Goal: Check status: Check status

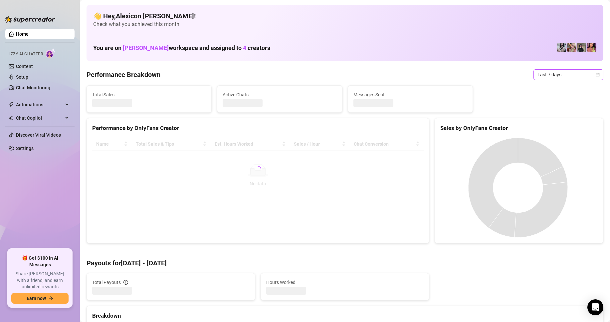
click at [552, 74] on span "Last 7 days" at bounding box center [569, 75] width 62 height 10
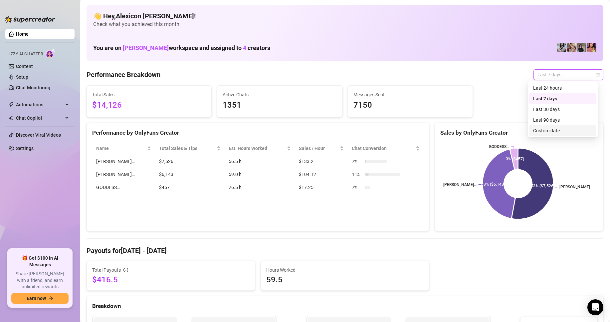
click at [542, 130] on div "Custom date" at bounding box center [562, 130] width 59 height 7
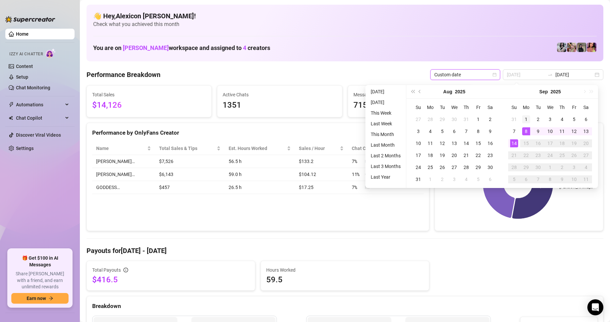
type input "[DATE]"
click at [525, 120] on div "1" at bounding box center [526, 119] width 8 height 8
type input "[DATE]"
click at [513, 142] on div "14" at bounding box center [514, 143] width 8 height 8
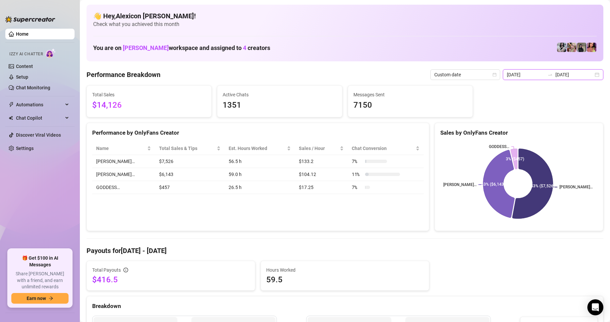
click at [526, 74] on input "[DATE]" at bounding box center [526, 74] width 38 height 7
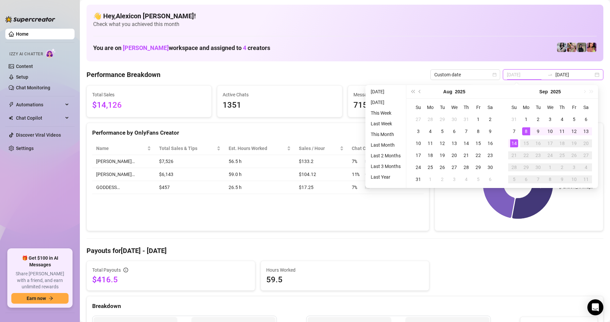
type input "[DATE]"
click at [528, 118] on div "1" at bounding box center [526, 119] width 8 height 8
type input "[DATE]"
click at [515, 144] on div "14" at bounding box center [514, 143] width 8 height 8
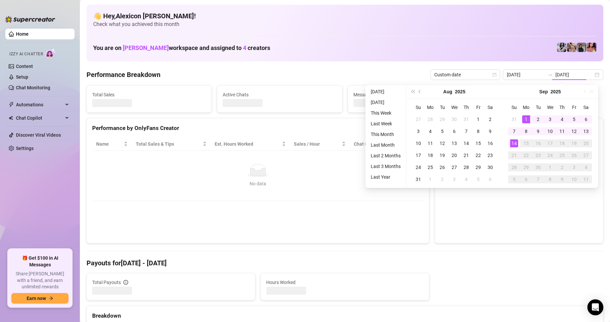
type input "[DATE]"
